Goal: Transaction & Acquisition: Purchase product/service

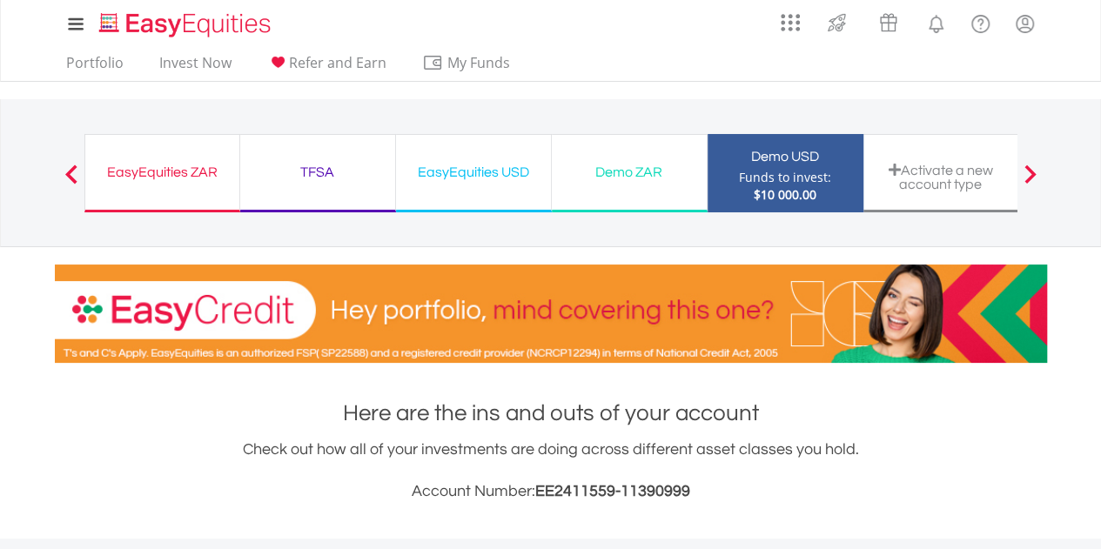
scroll to position [167, 331]
click at [473, 164] on div "EasyEquities USD" at bounding box center [473, 172] width 134 height 24
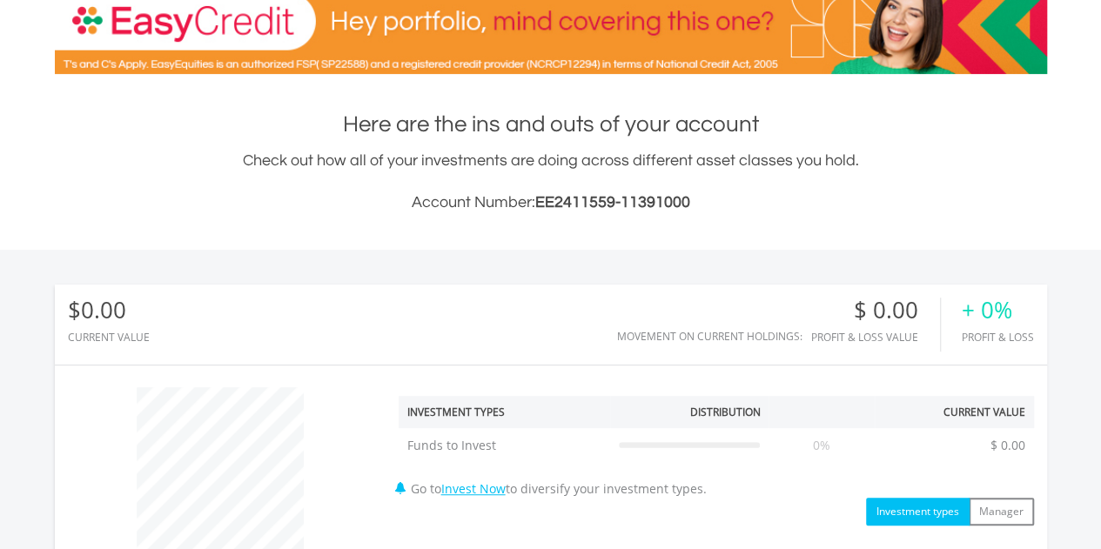
scroll to position [348, 0]
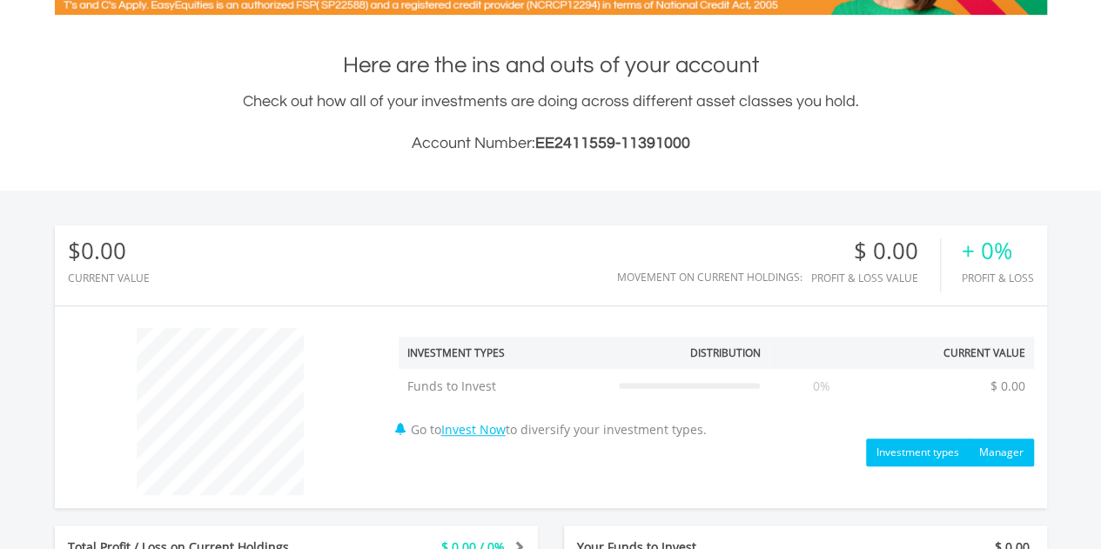
click at [1004, 455] on button "Manager" at bounding box center [1000, 453] width 65 height 28
click at [903, 457] on button "Investment types" at bounding box center [918, 453] width 104 height 28
click at [486, 429] on link "Invest Now" at bounding box center [473, 429] width 64 height 17
